Goal: Understand process/instructions: Learn how to perform a task or action

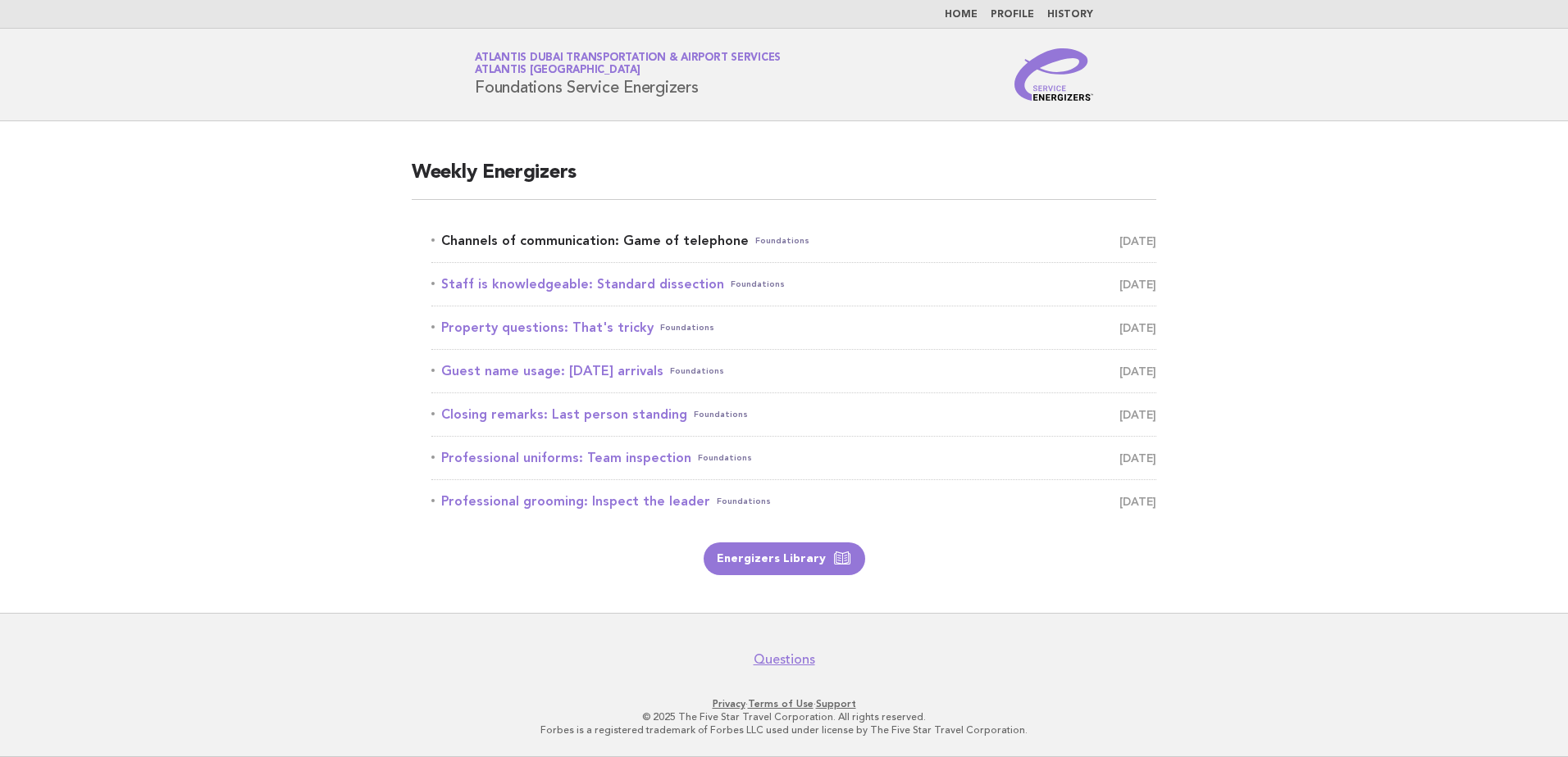
click at [620, 248] on link "Channels of communication: Game of telephone Foundations [DATE]" at bounding box center [793, 241] width 725 height 23
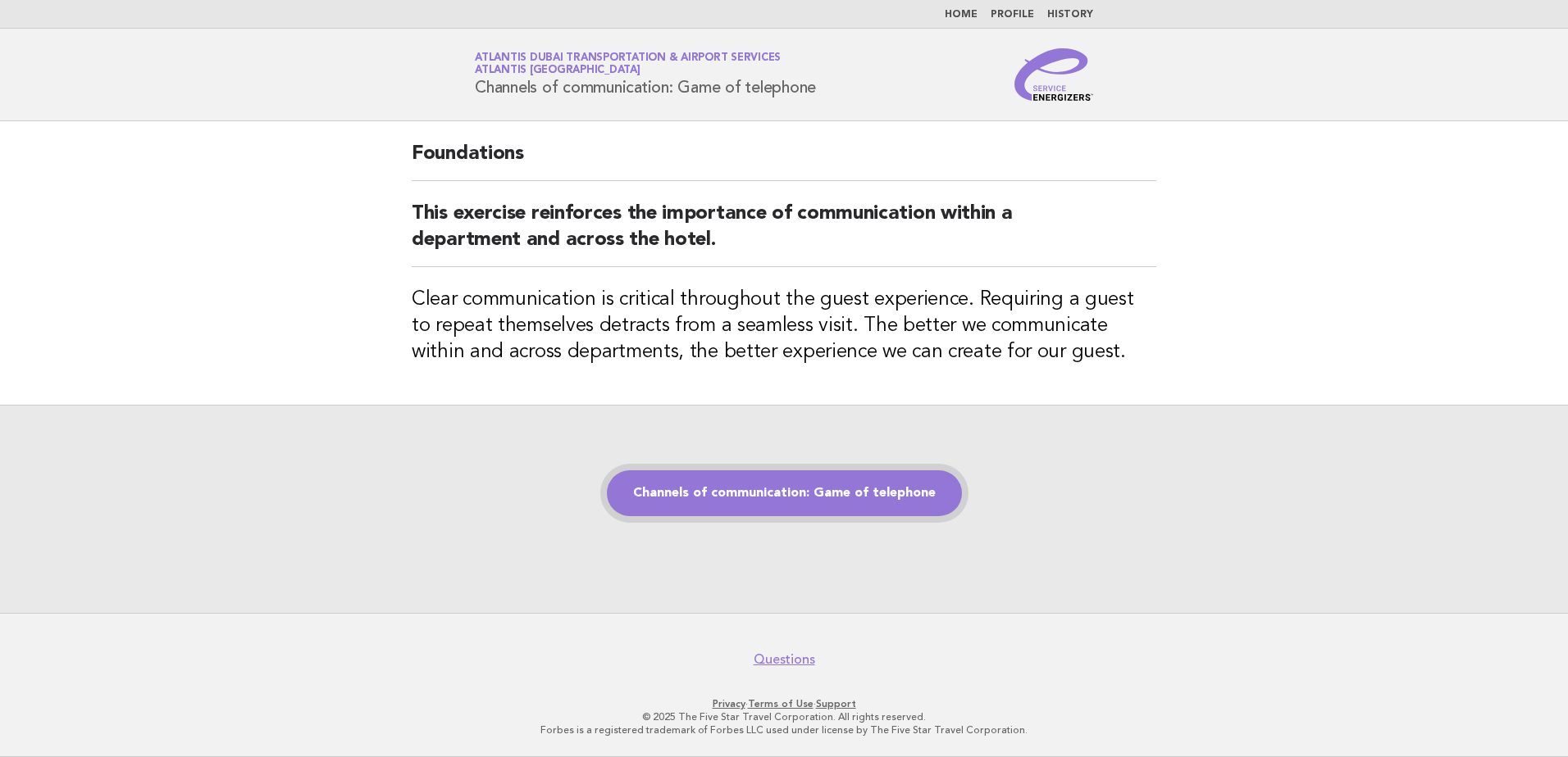
click at [816, 514] on link "Channels of communication: Game of telephone" at bounding box center [784, 493] width 355 height 46
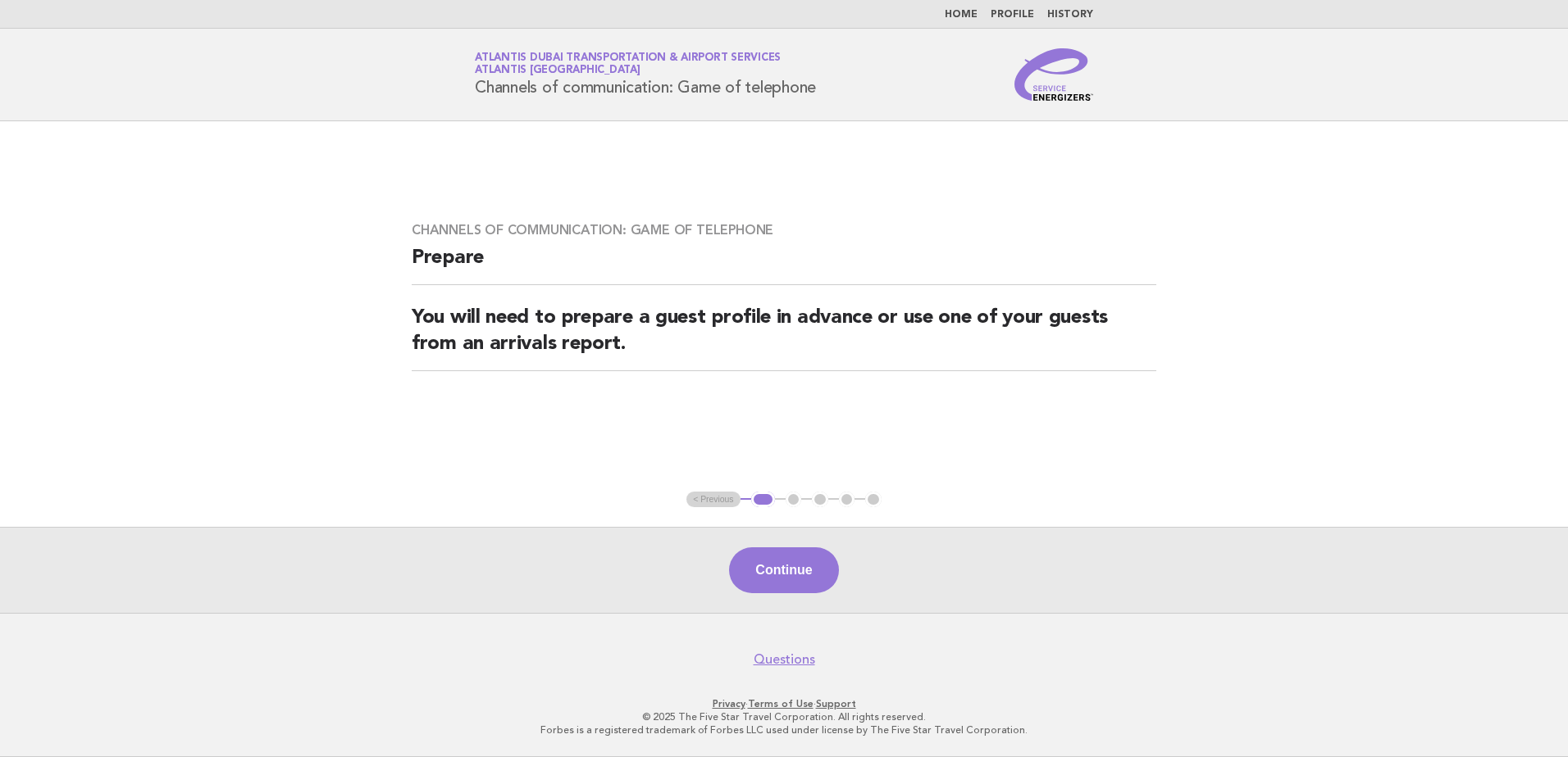
click at [792, 539] on div "Continue" at bounding box center [784, 570] width 1568 height 86
click at [810, 577] on button "Continue" at bounding box center [783, 570] width 109 height 46
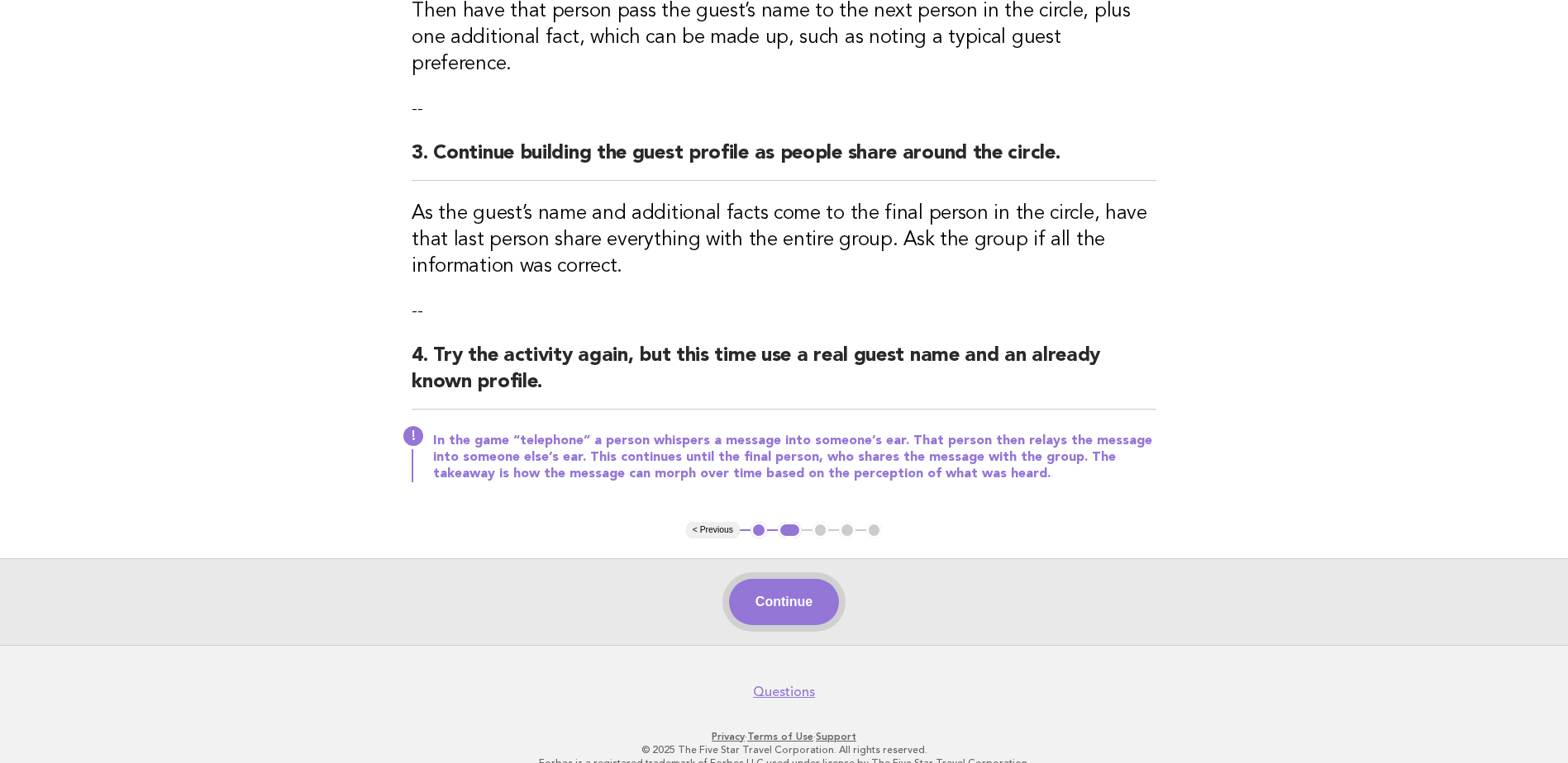
click at [774, 579] on button "Continue" at bounding box center [783, 603] width 110 height 46
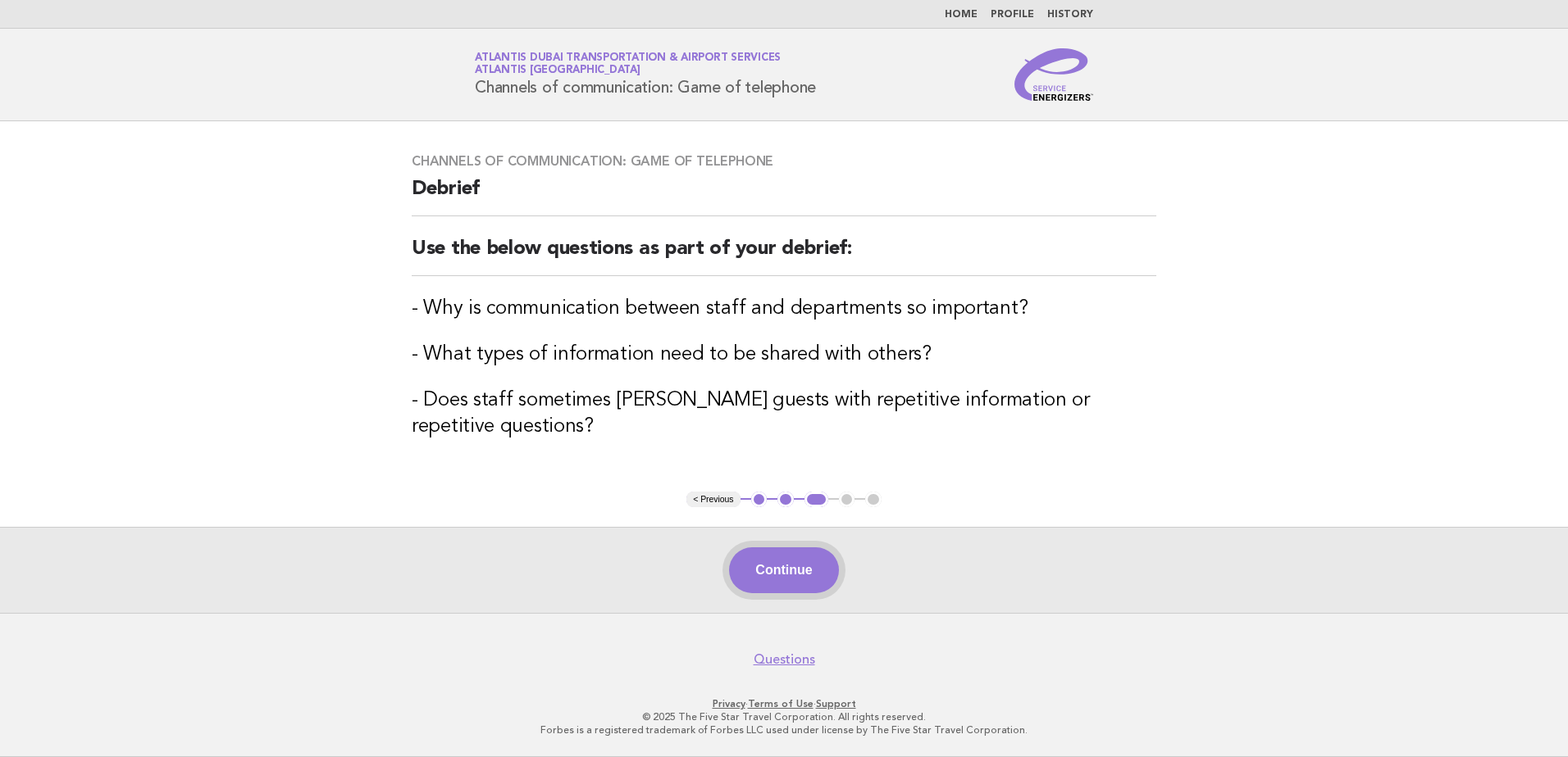
click at [782, 561] on button "Continue" at bounding box center [783, 570] width 109 height 46
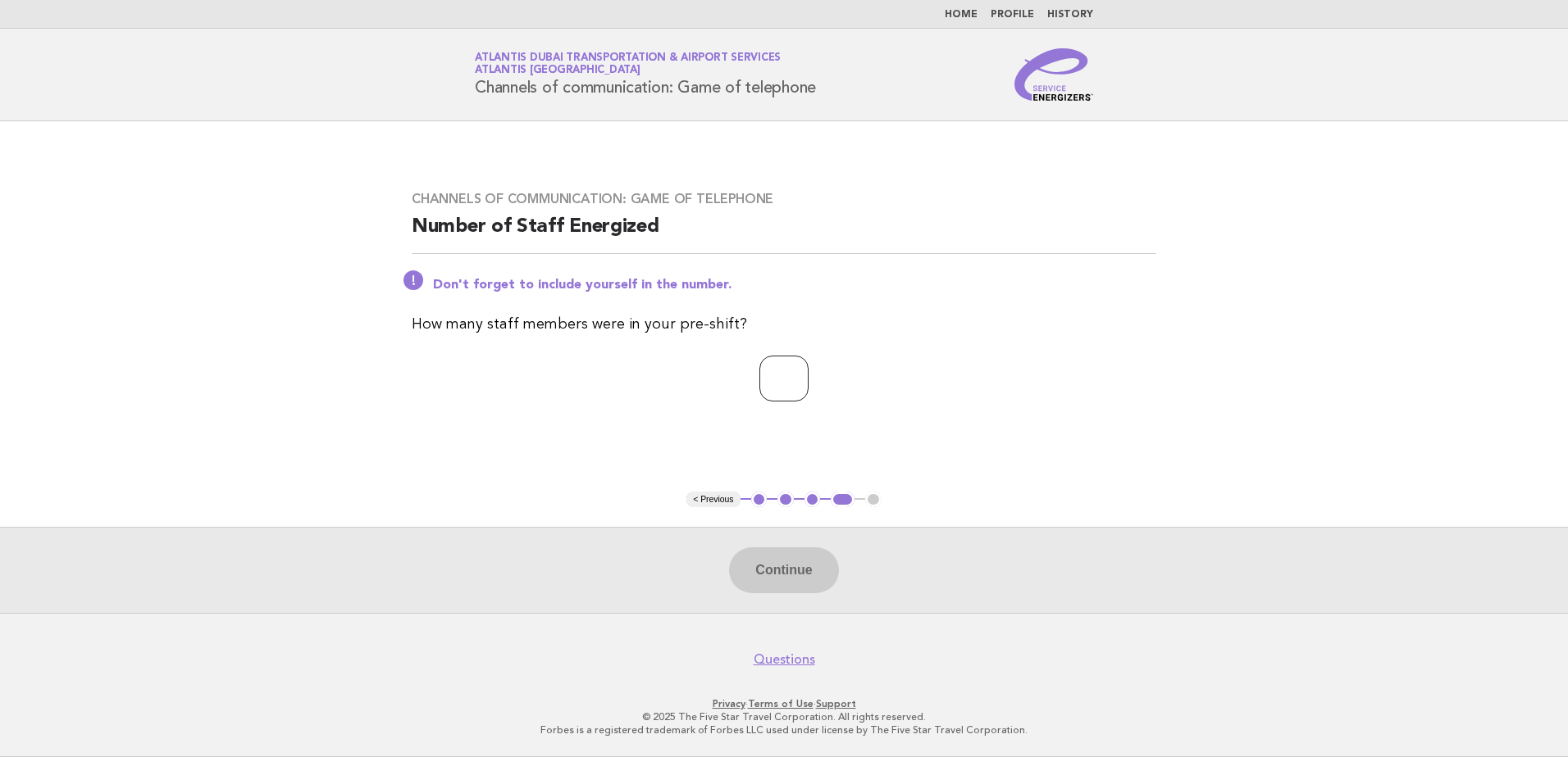
click at [774, 375] on input "number" at bounding box center [784, 378] width 50 height 46
type input "*"
click at [786, 586] on button "Continue" at bounding box center [783, 570] width 109 height 46
